Goal: Transaction & Acquisition: Book appointment/travel/reservation

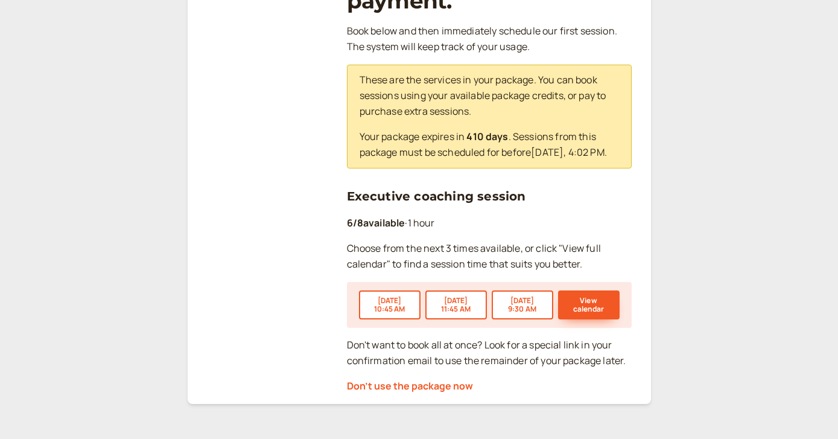
scroll to position [256, 0]
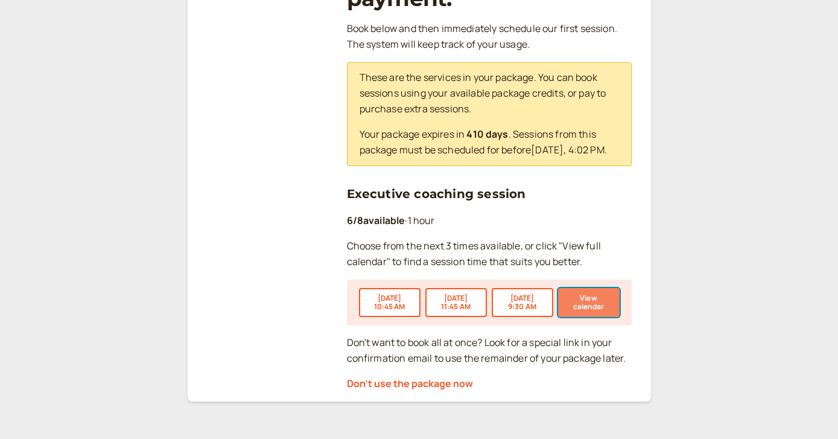
click at [589, 297] on button "View calendar" at bounding box center [589, 302] width 62 height 29
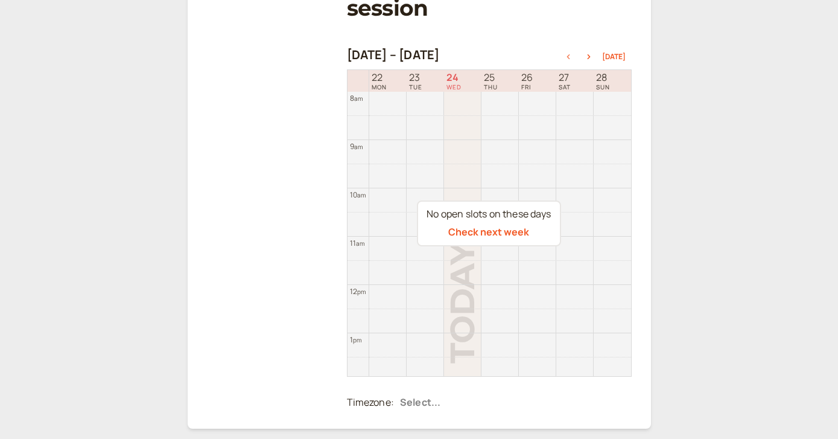
scroll to position [223, 0]
click at [590, 53] on icon "button" at bounding box center [588, 54] width 3 height 5
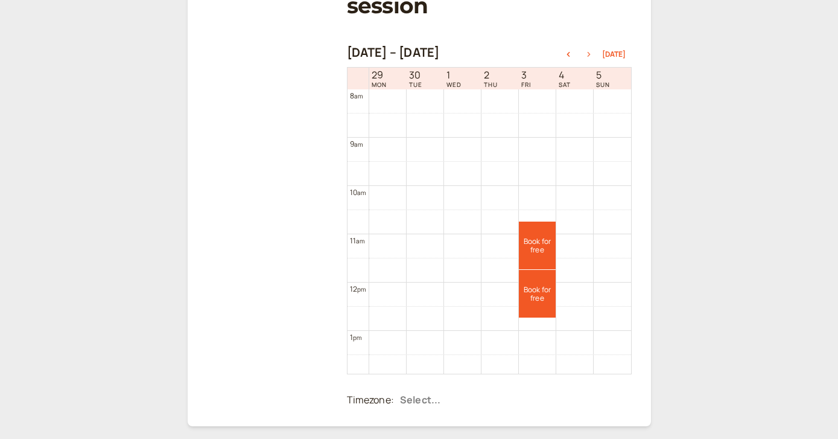
click at [590, 53] on icon "button" at bounding box center [588, 54] width 3 height 5
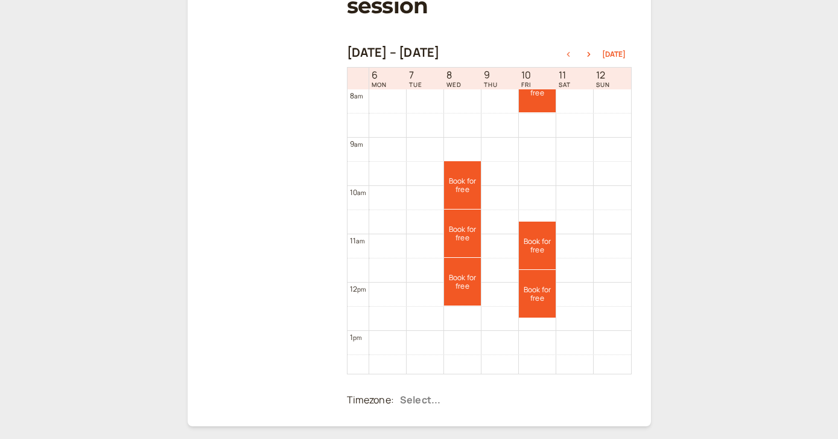
click at [569, 54] on icon "button" at bounding box center [567, 54] width 3 height 5
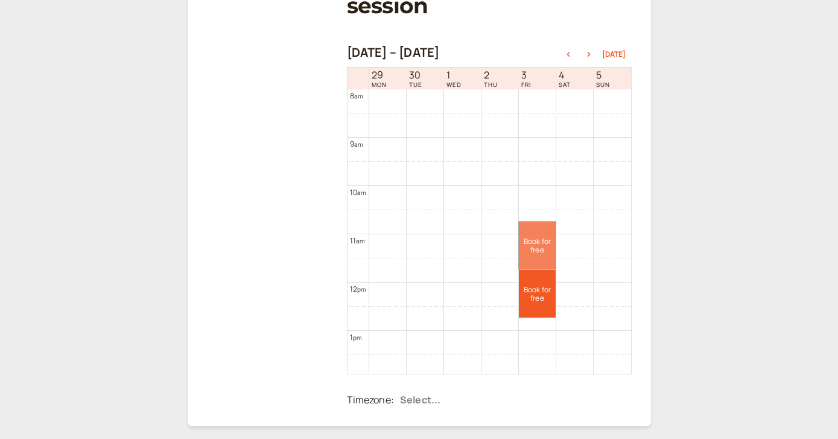
click at [530, 252] on link "Book for free free" at bounding box center [537, 245] width 37 height 48
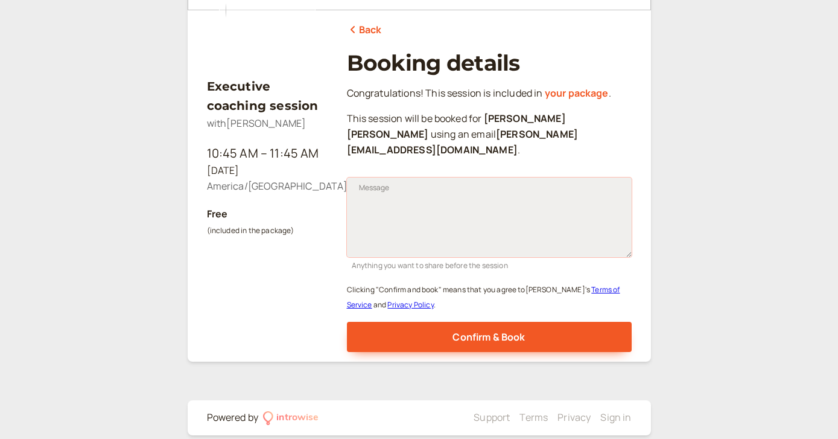
click at [427, 198] on textarea "Message" at bounding box center [489, 217] width 285 height 80
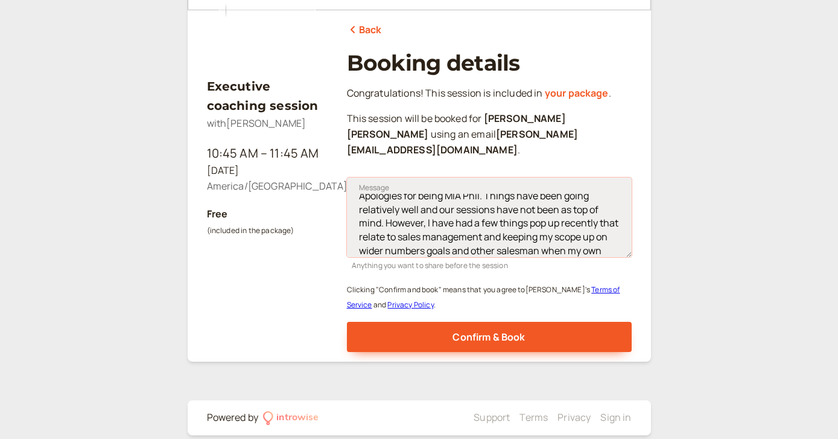
scroll to position [23, 0]
click at [547, 224] on textarea "Apologies for being MIA Phil. Things have been going relatively well and our se…" at bounding box center [489, 217] width 285 height 80
click at [536, 235] on textarea "Apologies for being MIA Phil. Things have been going relatively well and our se…" at bounding box center [489, 217] width 285 height 80
click at [493, 236] on textarea "Apologies for being MIA Phil. Things have been going relatively well and our se…" at bounding box center [489, 217] width 285 height 80
click at [546, 232] on textarea "Apologies for being MIA Phil. Things have been going relatively well and our se…" at bounding box center [489, 217] width 285 height 80
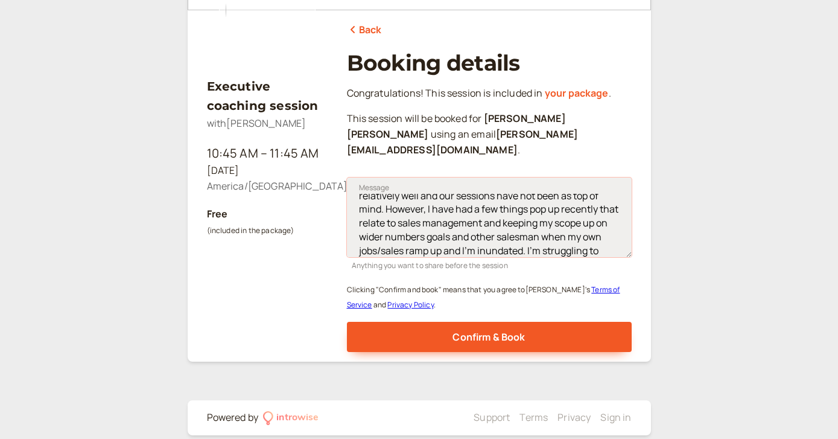
scroll to position [36, 0]
click at [414, 235] on textarea "Apologies for being MIA Phil. Things have been going relatively well and our se…" at bounding box center [489, 217] width 285 height 80
click at [568, 236] on textarea "Apologies for being MIA Phil. Things have been going relatively well and our se…" at bounding box center [489, 217] width 285 height 80
click at [492, 233] on textarea "Apologies for being MIA Phil. Things have been going relatively well and our se…" at bounding box center [489, 217] width 285 height 80
click at [572, 235] on textarea "Apologies for being MIA Phil. Things have been going relatively well and our se…" at bounding box center [489, 217] width 285 height 80
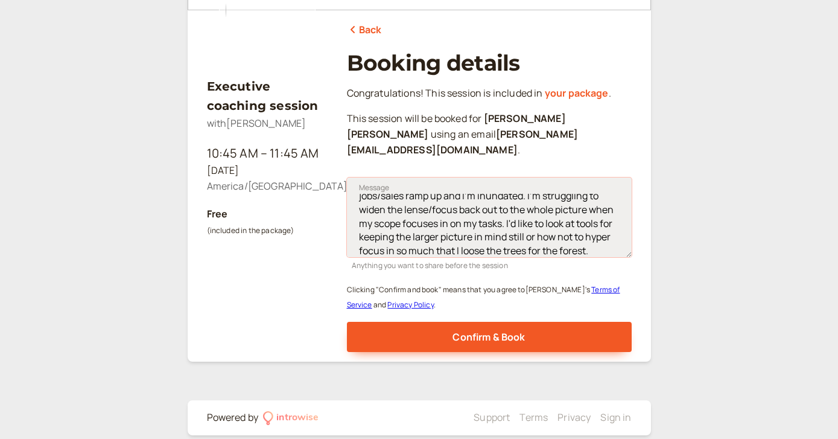
scroll to position [83, 0]
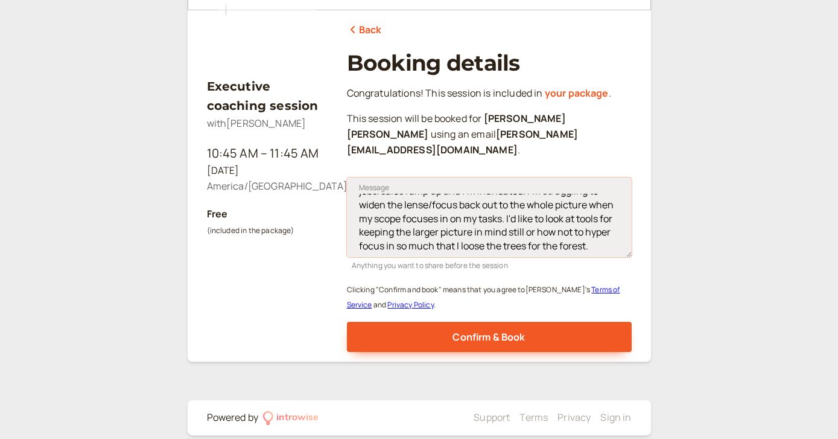
drag, startPoint x: 594, startPoint y: 238, endPoint x: 458, endPoint y: 233, distance: 135.2
click at [458, 233] on textarea "Apologies for being MIA Phil. Things have been going relatively well and our se…" at bounding box center [489, 217] width 285 height 80
click at [592, 234] on textarea "Apologies for being MIA Phil. Things have been going relatively well and our se…" at bounding box center [489, 217] width 285 height 80
drag, startPoint x: 592, startPoint y: 234, endPoint x: 488, endPoint y: 233, distance: 103.8
click at [488, 233] on textarea "Apologies for being MIA Phil. Things have been going relatively well and our se…" at bounding box center [489, 217] width 285 height 80
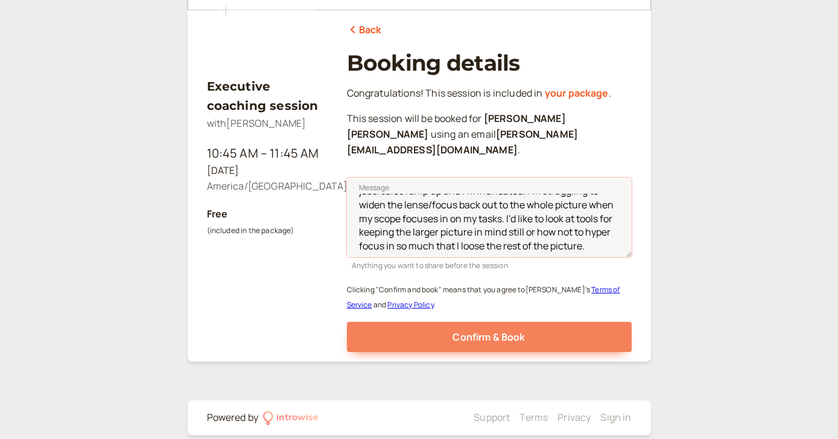
type textarea "Apologies for being MIA Phil. Things have been going relatively well and our se…"
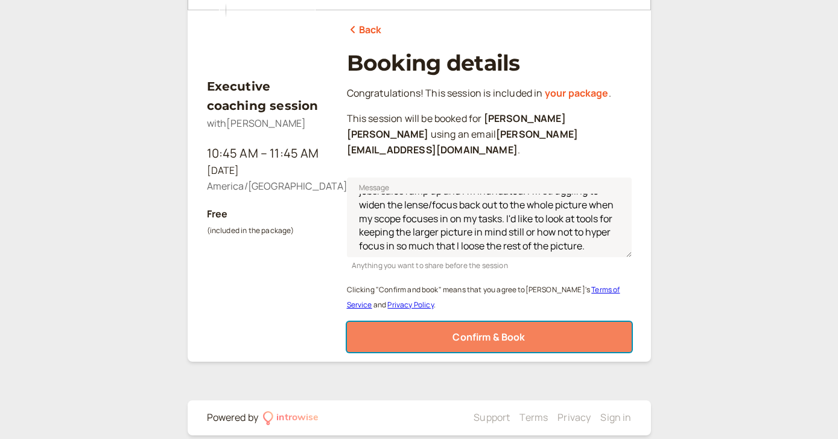
click at [556, 322] on button "Confirm & Book" at bounding box center [489, 337] width 285 height 30
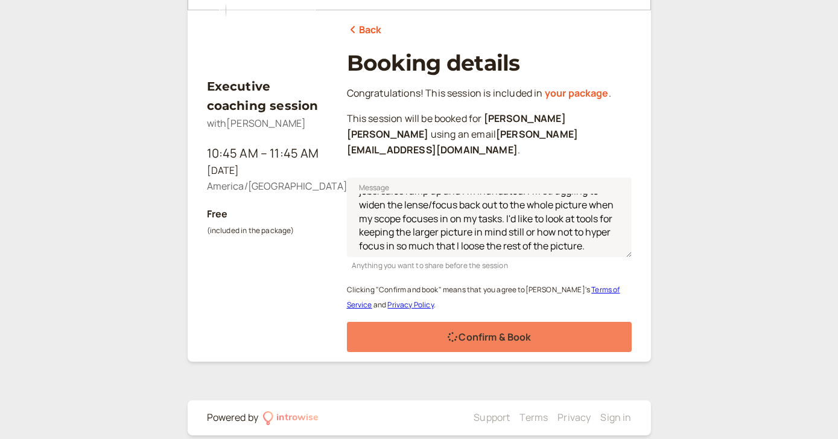
scroll to position [100, 0]
